Goal: Navigation & Orientation: Find specific page/section

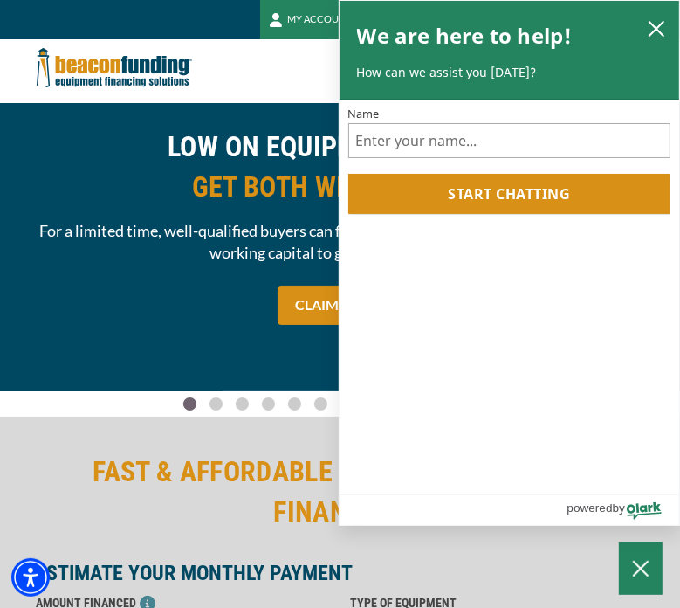
click at [311, 16] on button "MY ACCOUNT" at bounding box center [313, 19] width 107 height 39
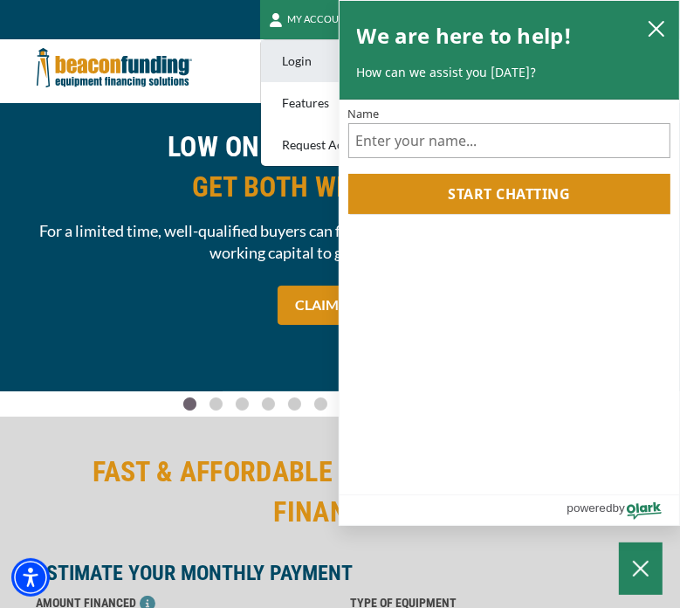
click at [288, 59] on link "Login" at bounding box center [330, 61] width 138 height 42
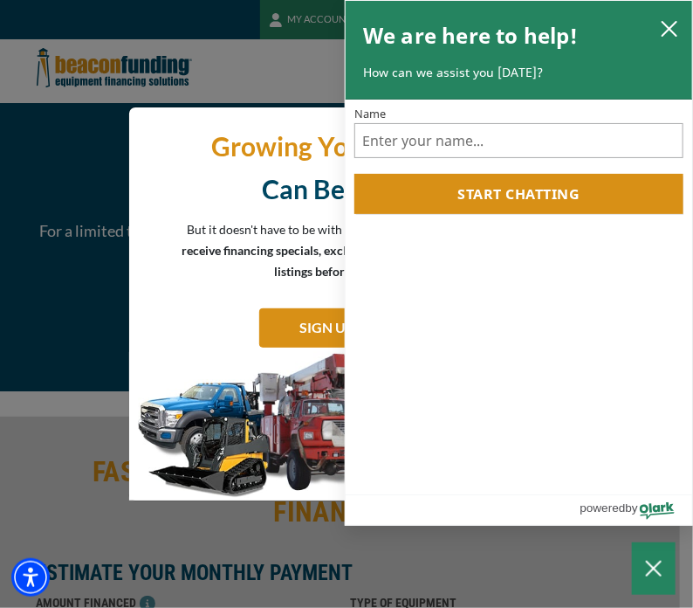
click at [651, 563] on icon "Close Chatbox" at bounding box center [653, 569] width 17 height 44
